Goal: Task Accomplishment & Management: Complete application form

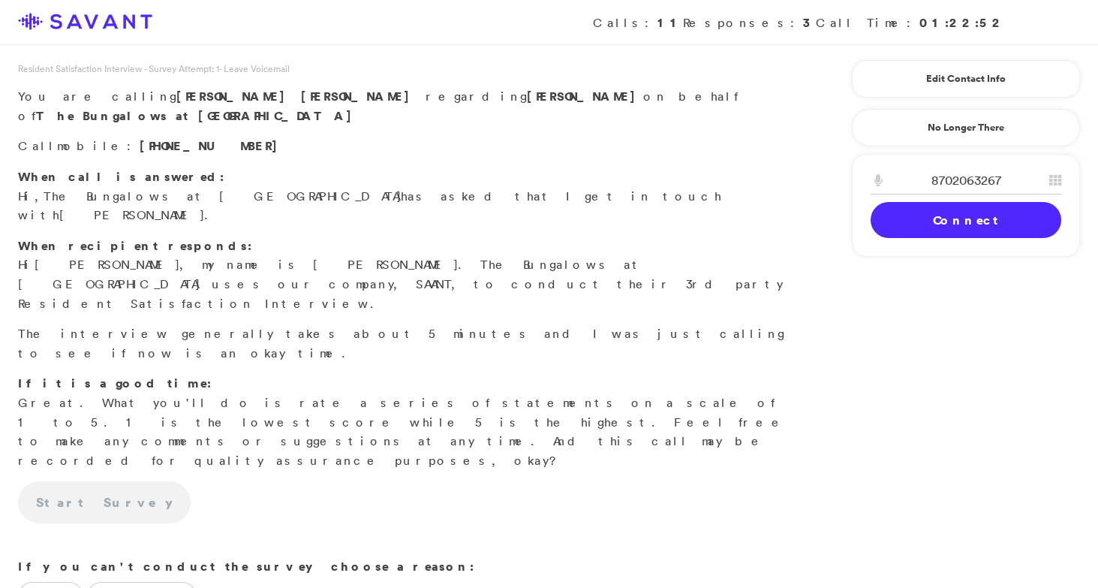
click at [963, 201] on div "8702063267" at bounding box center [966, 184] width 227 height 35
click at [952, 227] on link "Connect" at bounding box center [966, 220] width 191 height 36
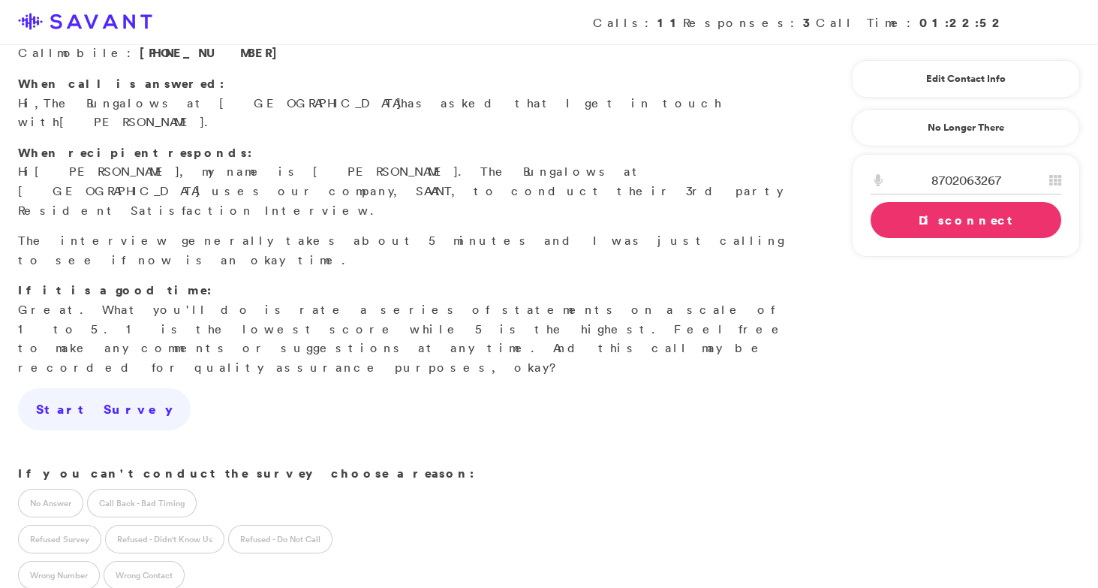
scroll to position [133, 0]
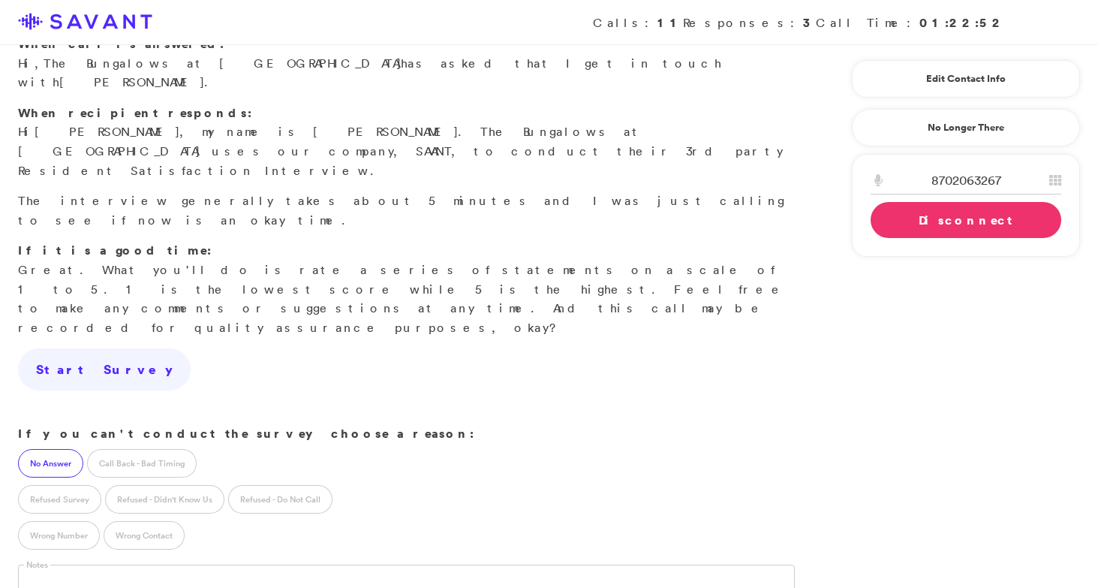
click at [47, 449] on label "No Answer" at bounding box center [50, 463] width 65 height 29
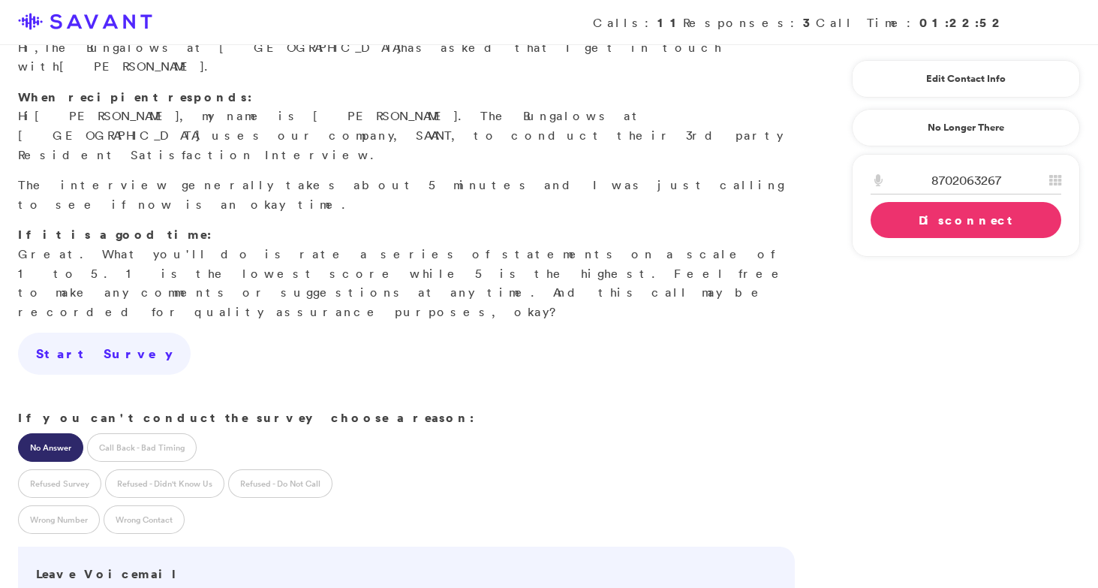
scroll to position [153, 0]
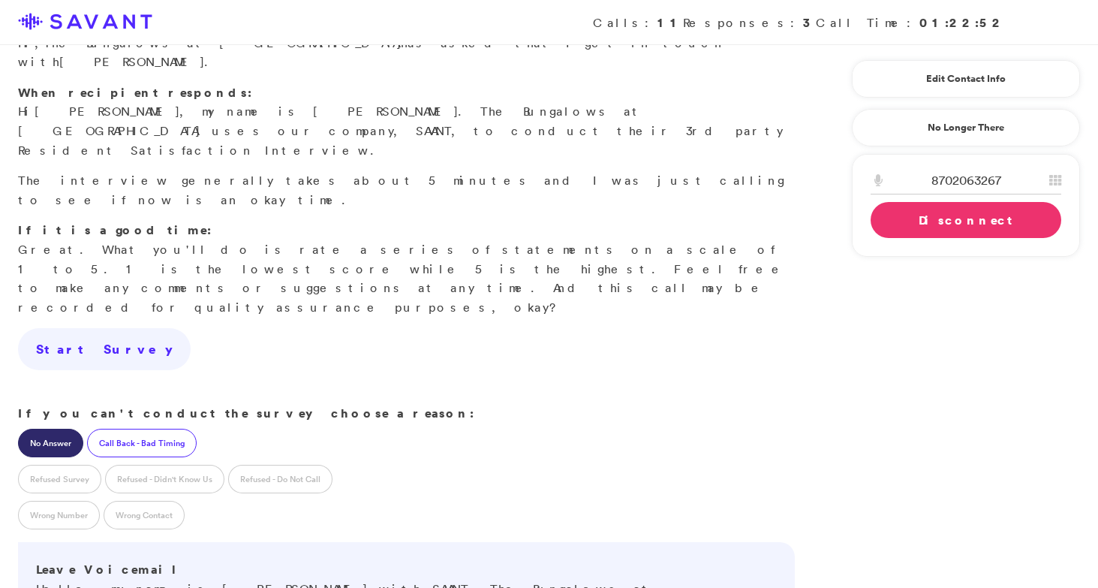
click at [175, 429] on label "Call Back - Bad Timing" at bounding box center [142, 443] width 110 height 29
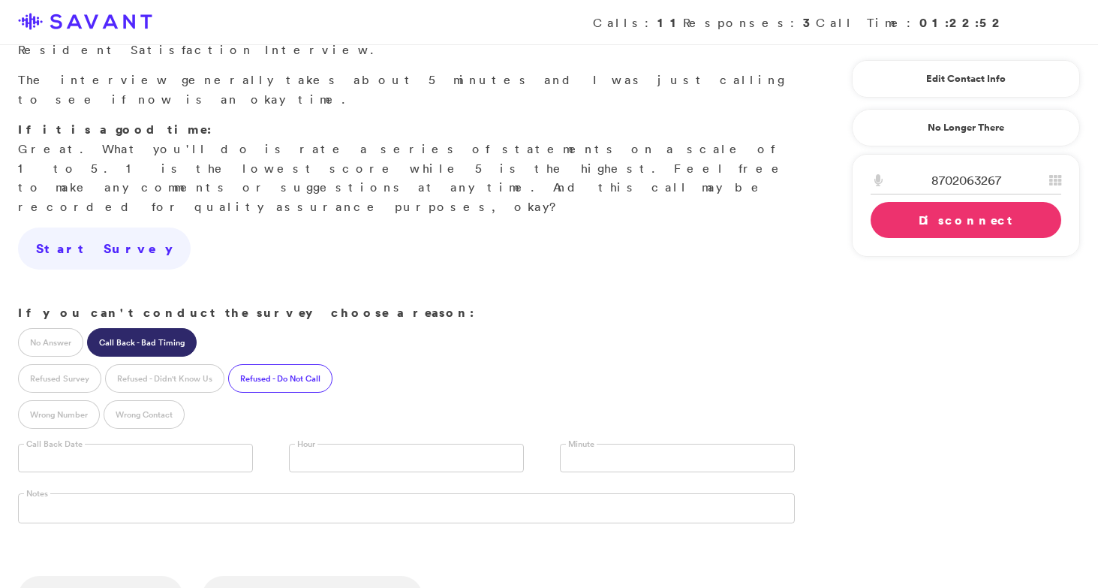
scroll to position [265, 0]
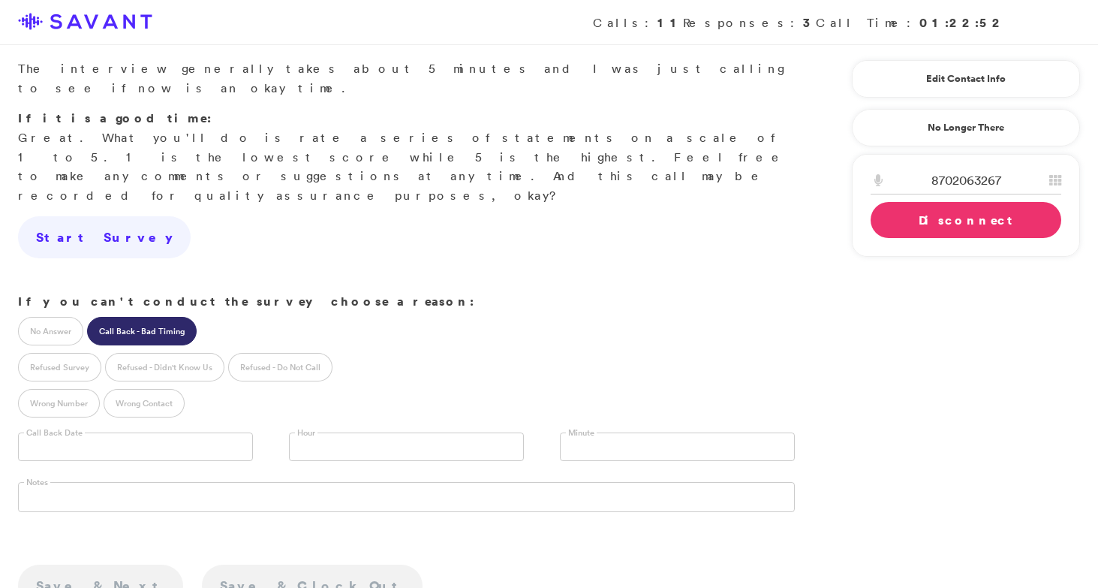
click at [207, 432] on input "text" at bounding box center [135, 446] width 235 height 29
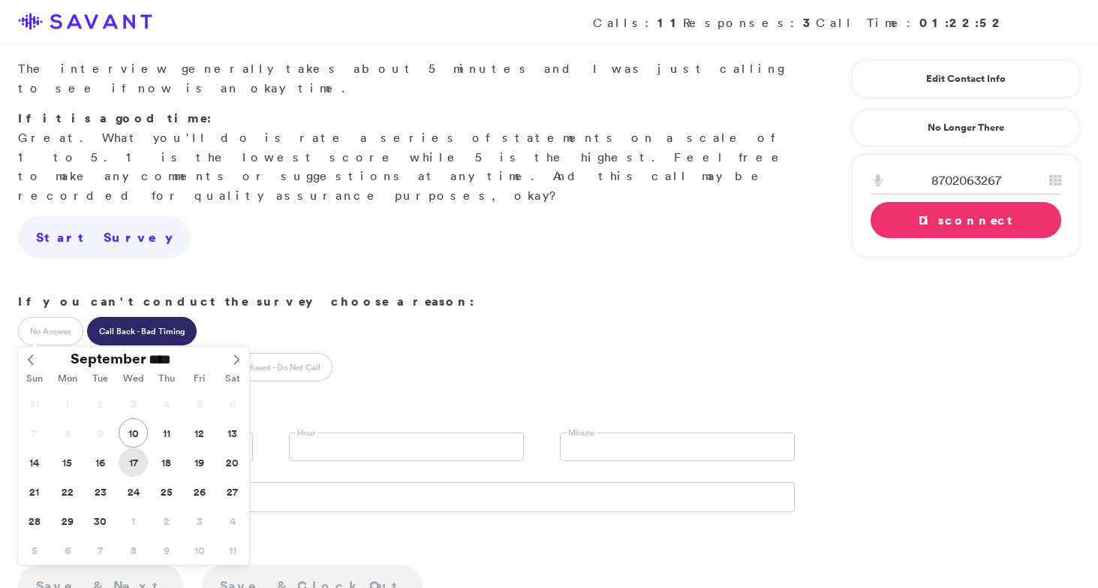
type input "**********"
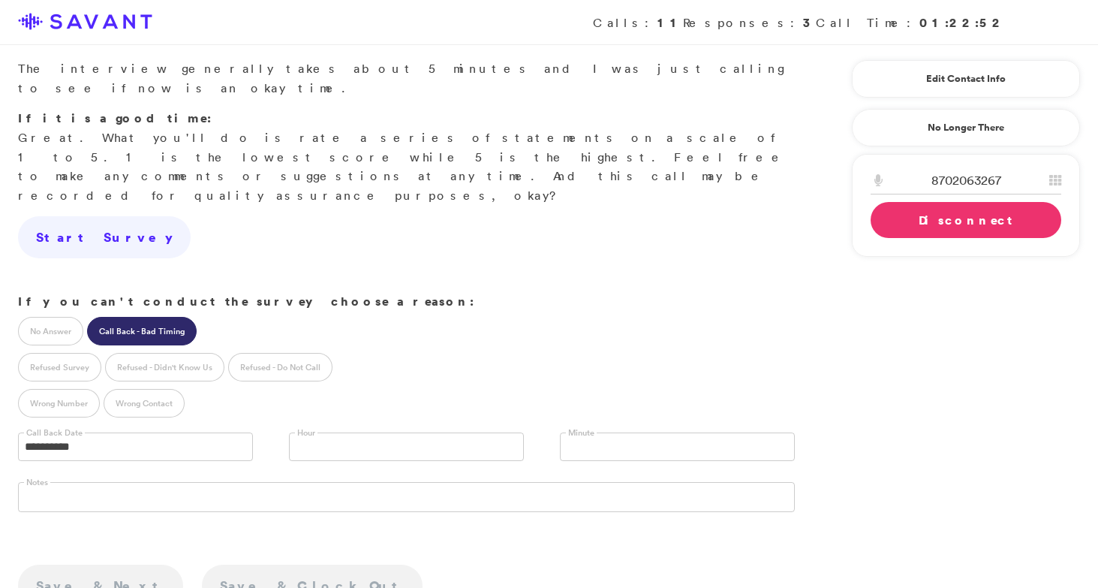
click at [357, 432] on link at bounding box center [406, 446] width 235 height 29
click at [333, 541] on li "11 AM" at bounding box center [406, 550] width 233 height 19
click at [1006, 218] on link "Disconnect" at bounding box center [966, 220] width 191 height 36
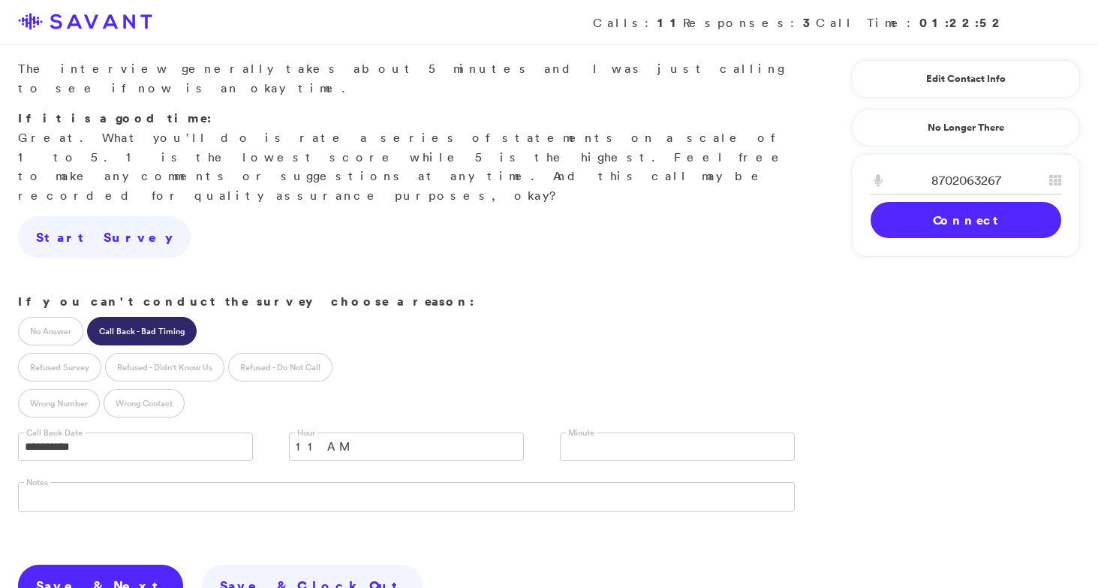
click at [53, 564] on link "Save & Next" at bounding box center [100, 585] width 165 height 42
